Goal: Entertainment & Leisure: Consume media (video, audio)

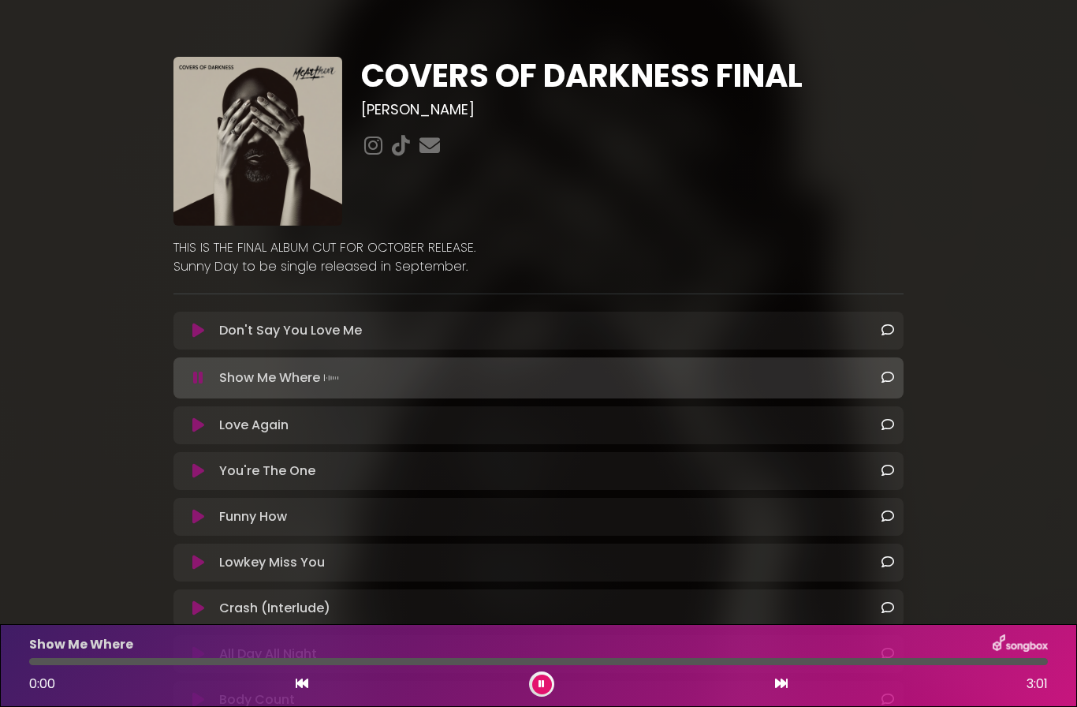
scroll to position [21, 0]
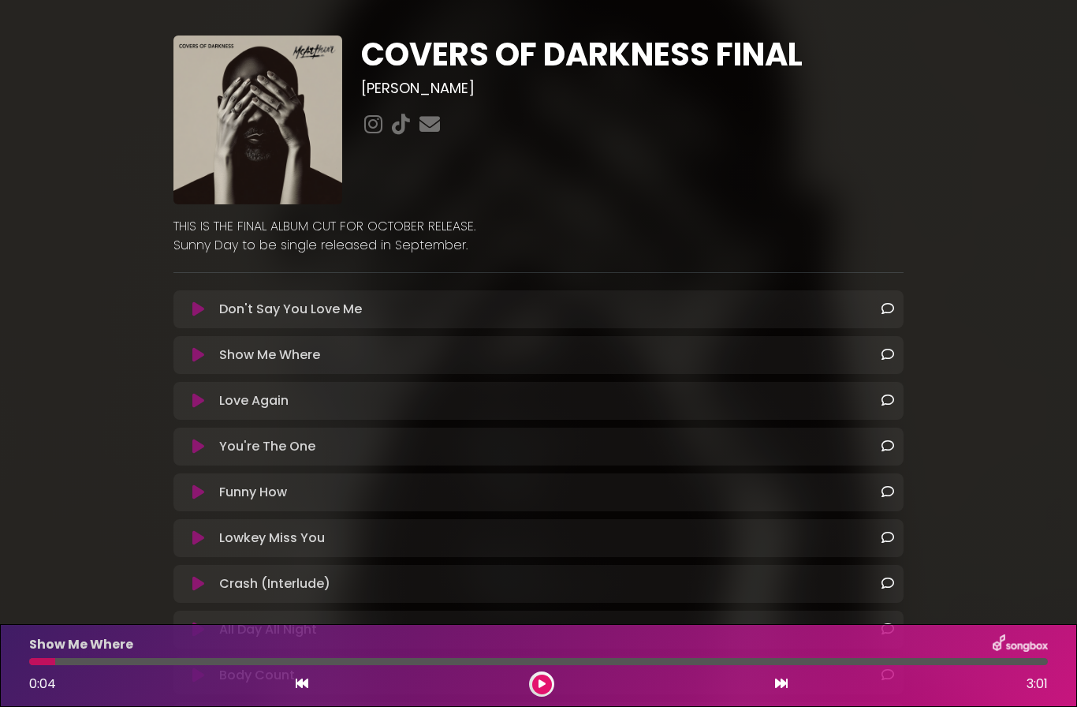
click at [541, 690] on button at bounding box center [542, 684] width 20 height 20
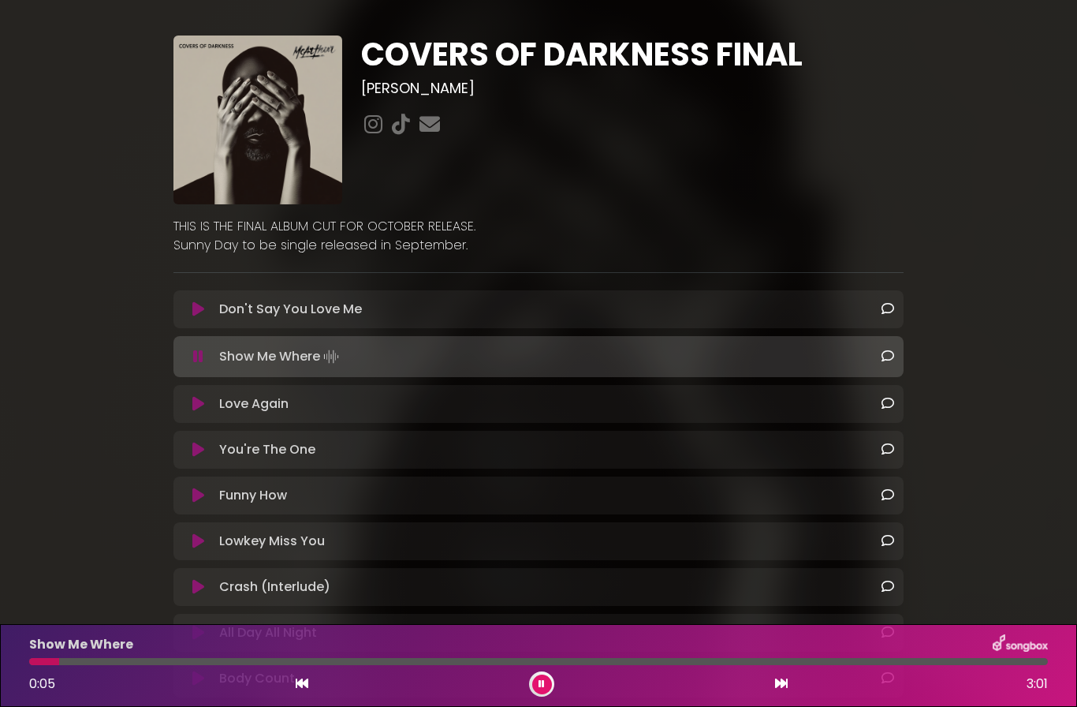
click at [543, 683] on icon at bounding box center [542, 683] width 6 height 9
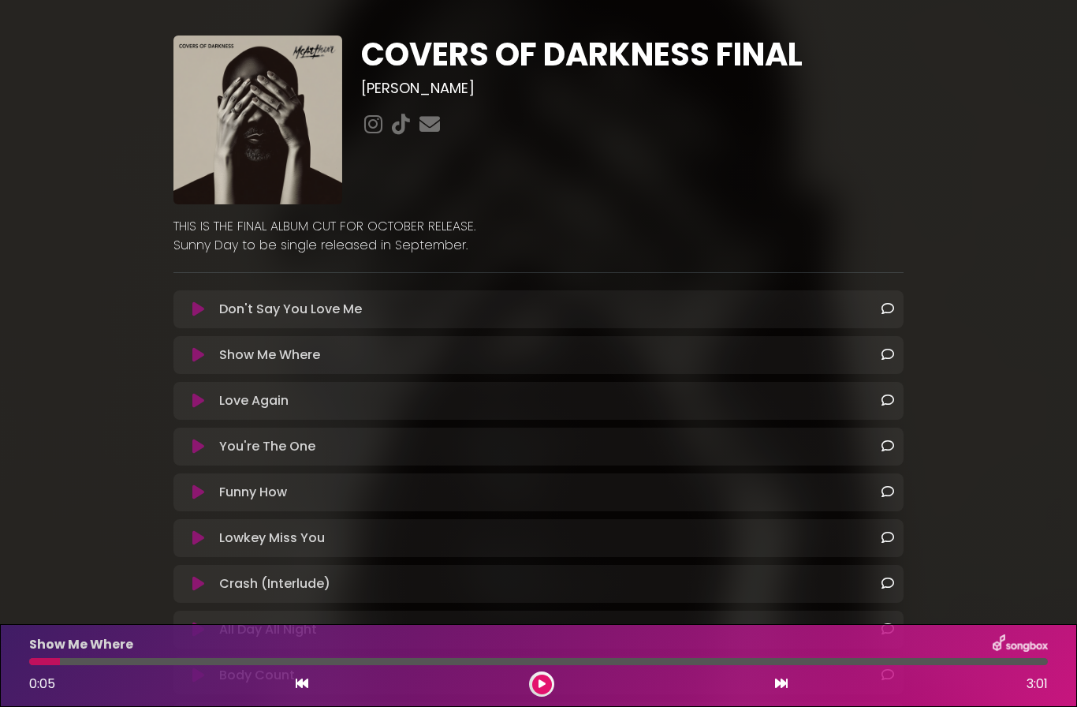
click at [540, 692] on button at bounding box center [542, 684] width 20 height 20
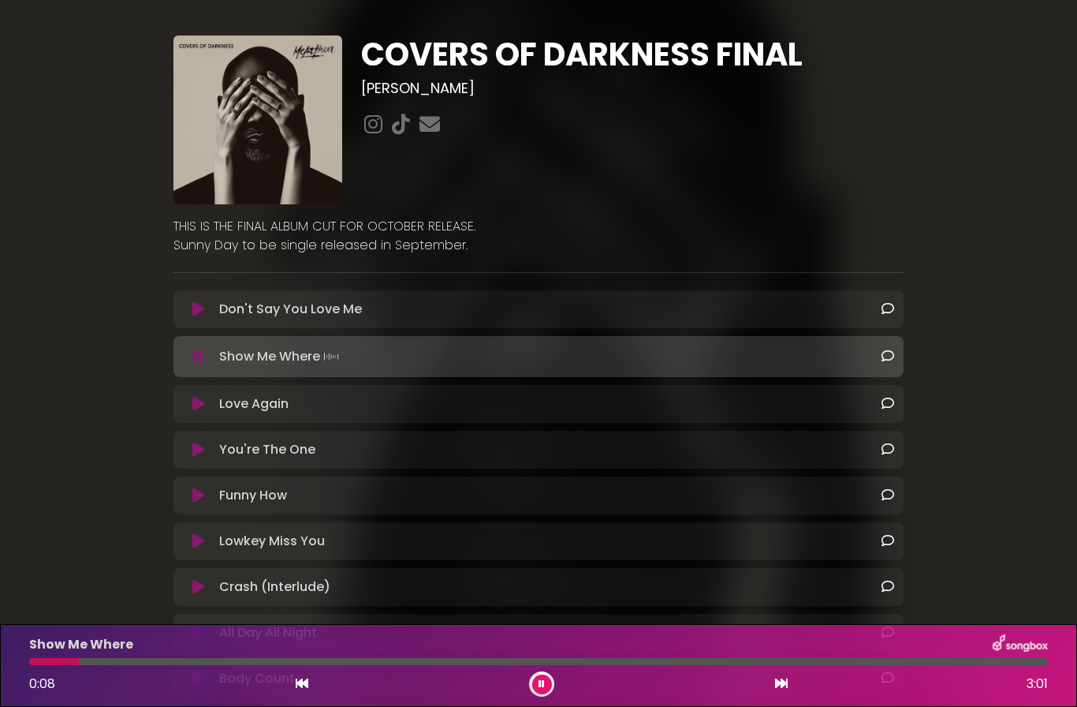
click at [522, 444] on div "You're The One Loading Track..." at bounding box center [553, 449] width 681 height 19
click at [211, 442] on button at bounding box center [198, 450] width 30 height 16
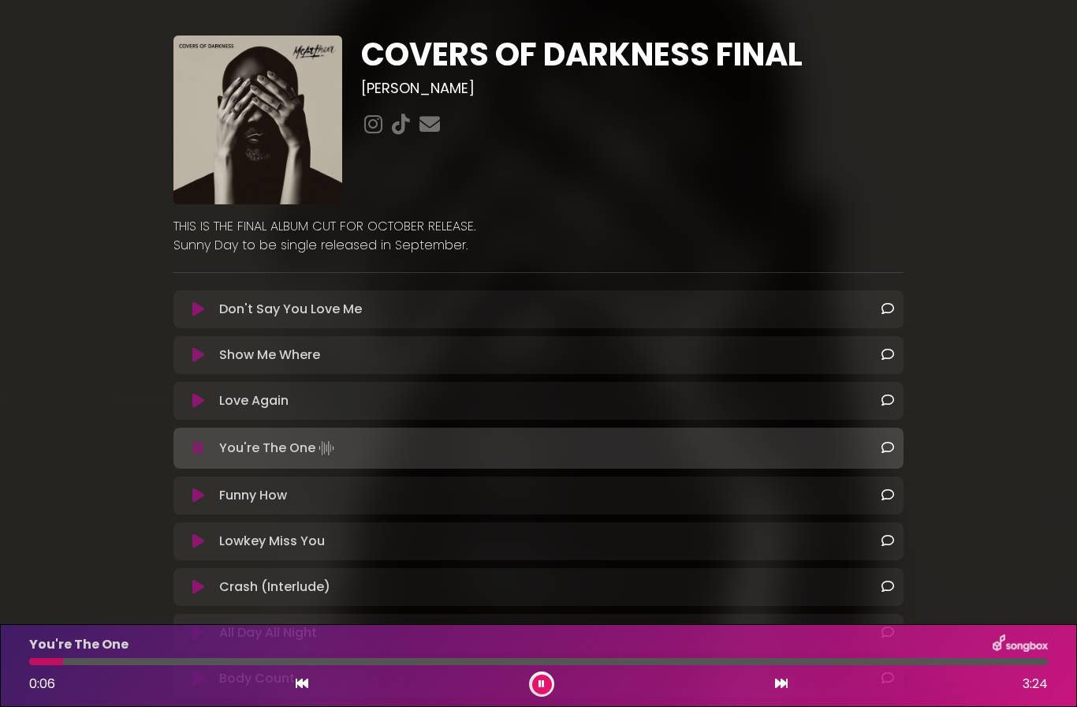
scroll to position [8, 0]
click at [498, 647] on div "You're The One" at bounding box center [539, 644] width 1038 height 21
click at [480, 664] on div at bounding box center [538, 661] width 1019 height 7
click at [200, 354] on icon at bounding box center [198, 355] width 12 height 16
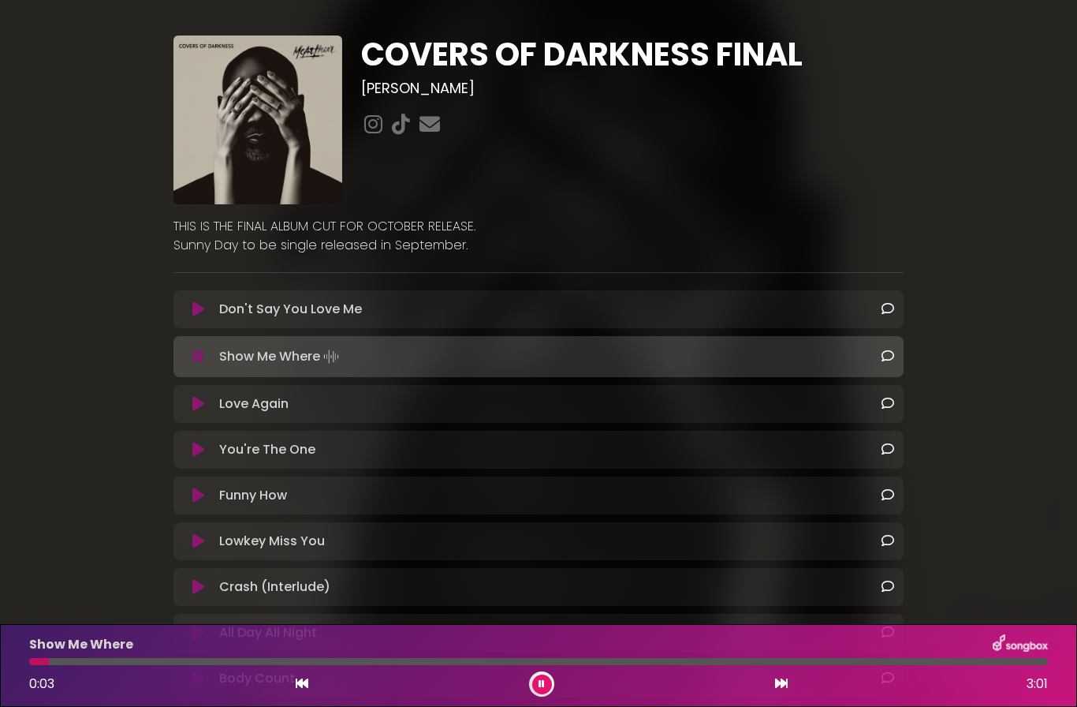
scroll to position [18, 0]
click at [337, 659] on div at bounding box center [538, 661] width 1019 height 7
click at [337, 662] on div at bounding box center [183, 661] width 308 height 7
click at [202, 301] on icon at bounding box center [198, 309] width 12 height 16
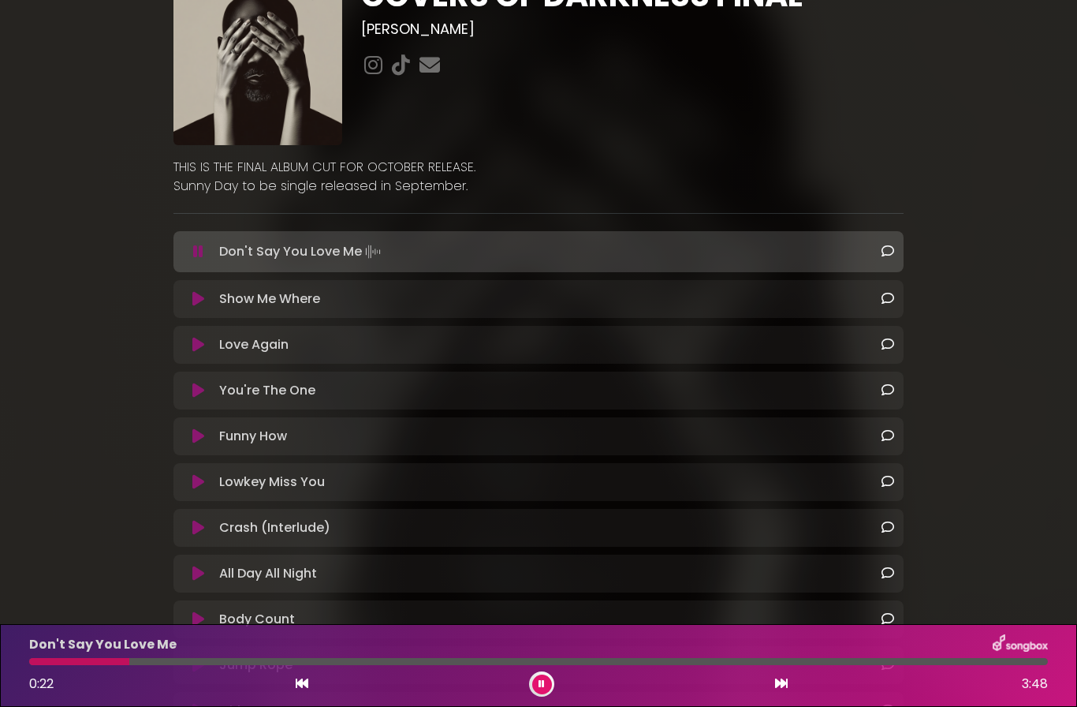
scroll to position [92, 0]
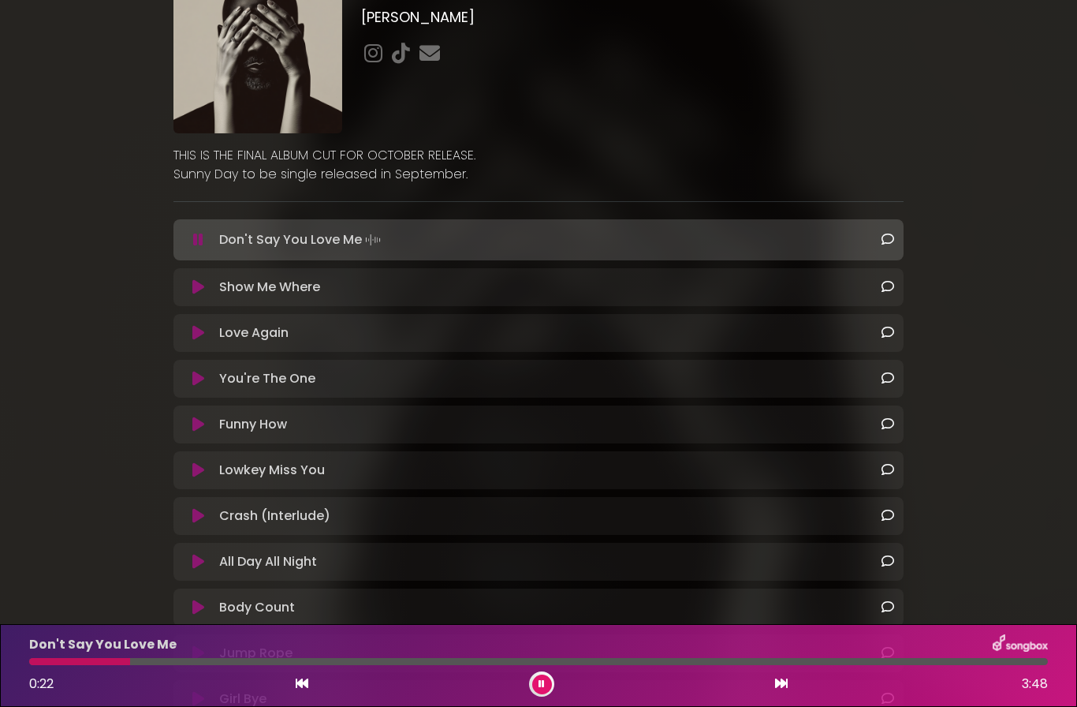
click at [197, 462] on icon at bounding box center [198, 470] width 12 height 16
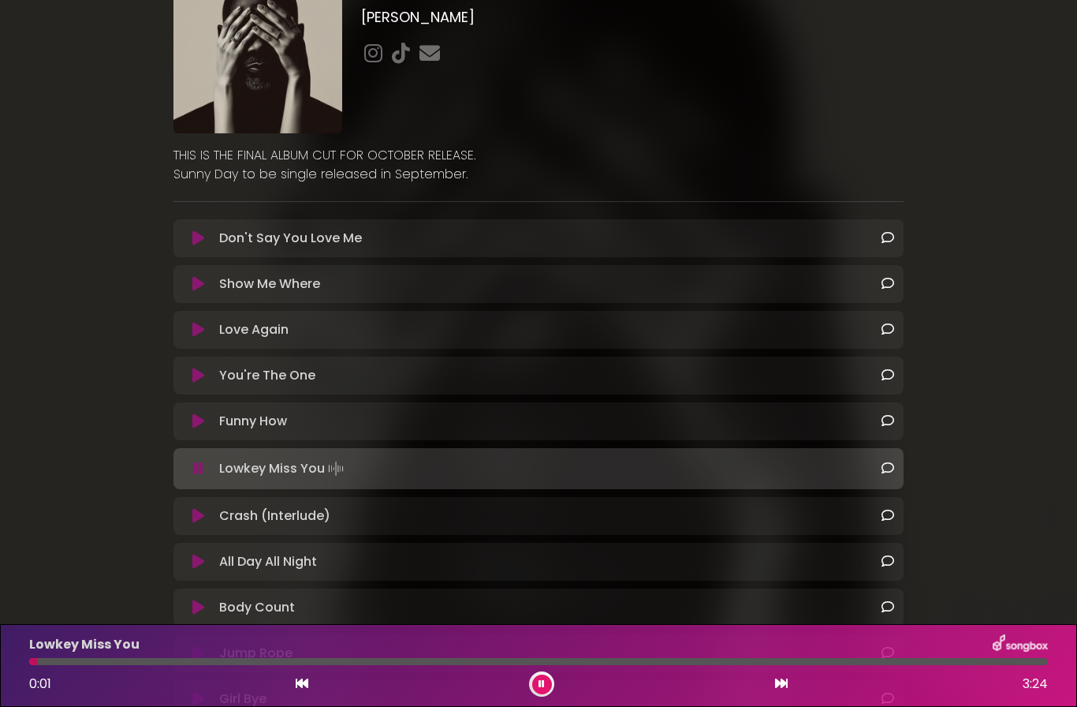
click at [201, 413] on icon at bounding box center [198, 421] width 12 height 16
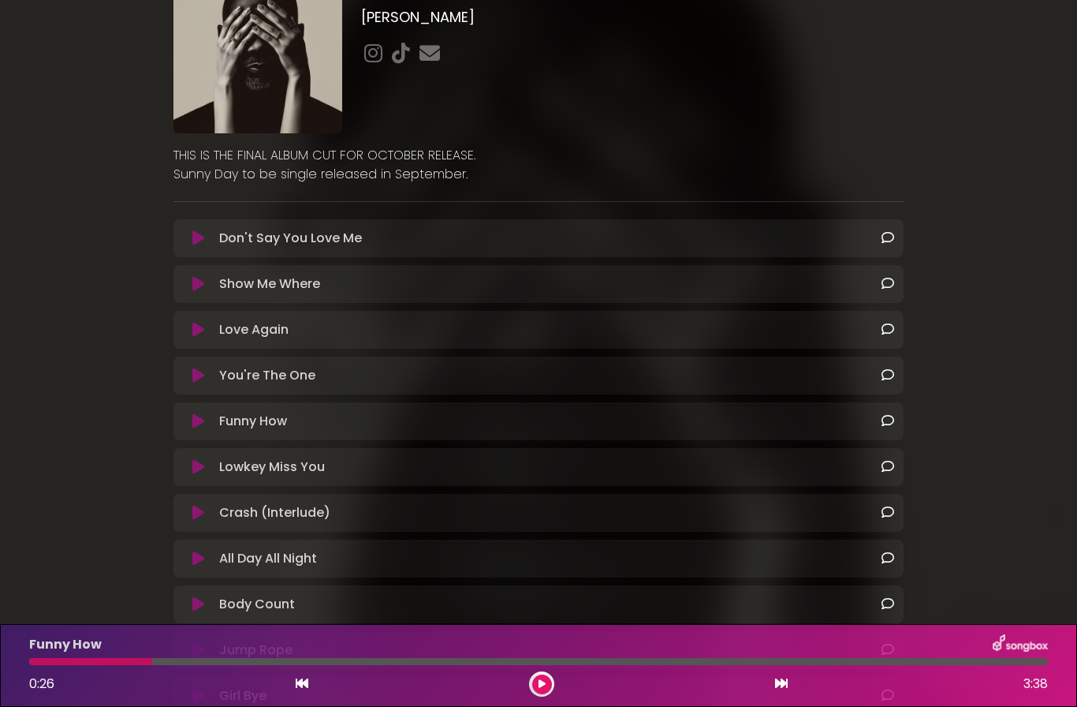
scroll to position [56, 0]
